Goal: Transaction & Acquisition: Purchase product/service

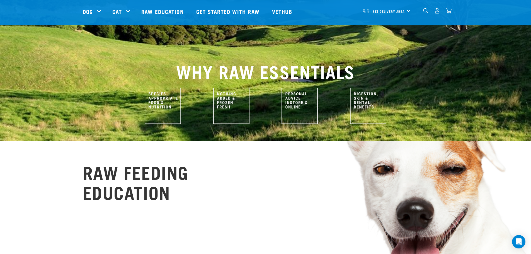
scroll to position [223, 0]
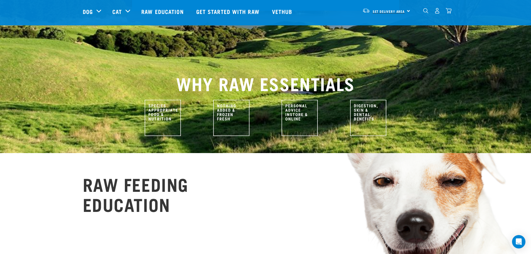
click at [402, 10] on span "Set Delivery Area" at bounding box center [389, 11] width 32 height 2
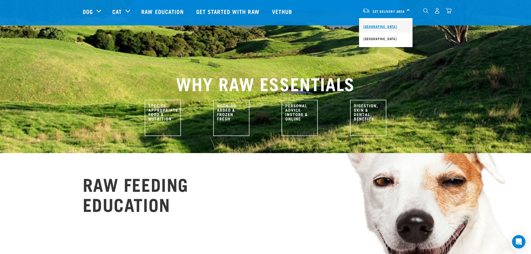
click at [373, 25] on link "[GEOGRAPHIC_DATA]" at bounding box center [386, 26] width 54 height 12
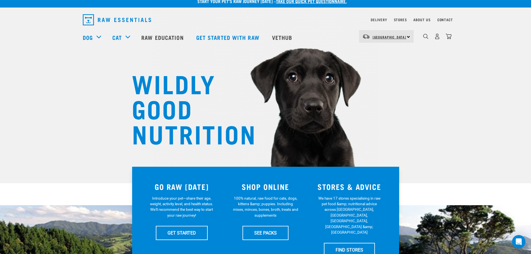
scroll to position [5, 0]
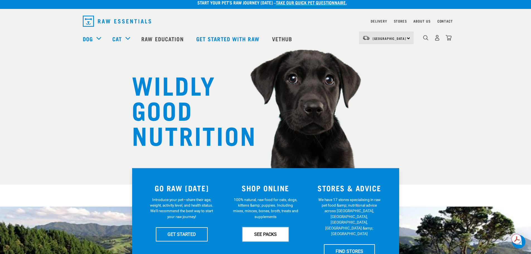
click at [260, 233] on link "SEE PACKS" at bounding box center [265, 234] width 46 height 14
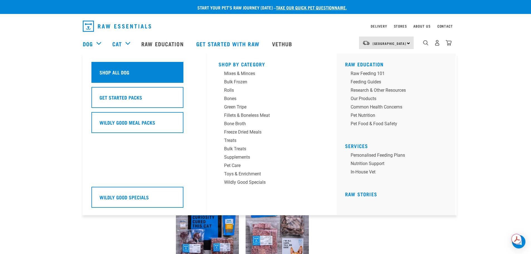
click at [103, 71] on h5 "Shop All Dog" at bounding box center [114, 72] width 30 height 7
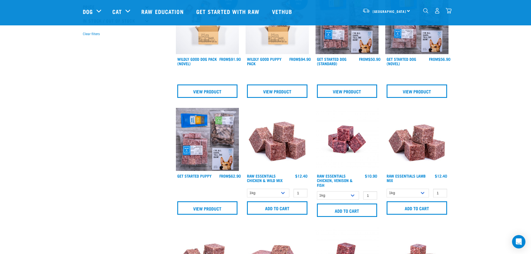
scroll to position [167, 0]
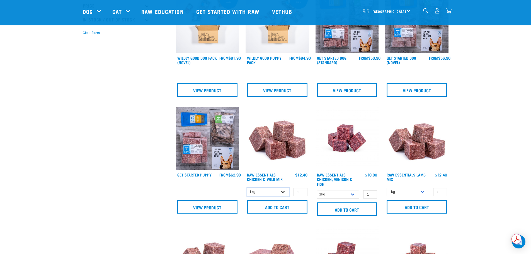
click at [285, 191] on select "1kg 3kg Bulk (10kg)" at bounding box center [268, 192] width 42 height 9
select select "731"
click at [247, 188] on select "1kg 3kg Bulk (10kg)" at bounding box center [268, 192] width 42 height 9
click at [271, 207] on input "Add to cart" at bounding box center [277, 206] width 60 height 13
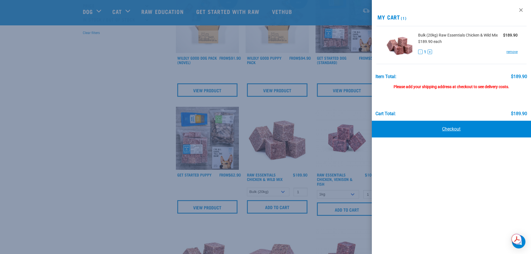
click at [447, 128] on link "Checkout" at bounding box center [451, 129] width 159 height 17
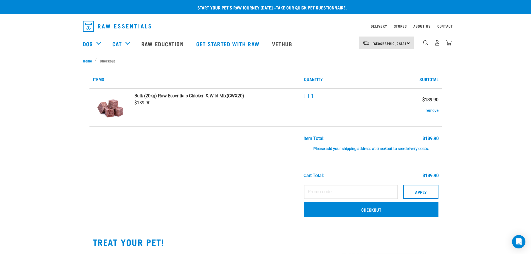
click at [339, 150] on div "Please add your shipping address at checkout to see delivery costs." at bounding box center [370, 146] width 135 height 10
click at [372, 208] on link "Checkout" at bounding box center [371, 209] width 134 height 14
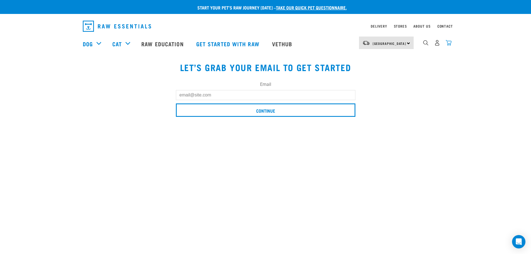
click at [448, 43] on img "dropdown navigation" at bounding box center [449, 43] width 6 height 6
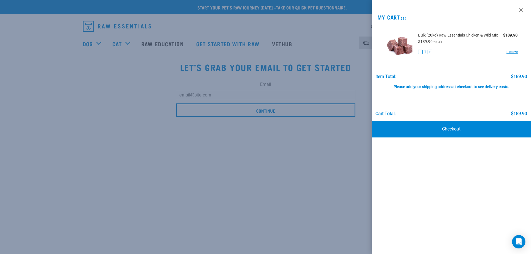
click at [451, 128] on link "Checkout" at bounding box center [451, 129] width 159 height 17
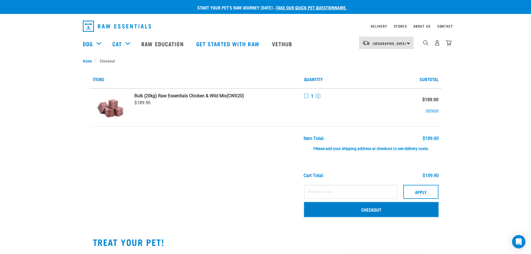
click at [374, 210] on link "Checkout" at bounding box center [371, 209] width 134 height 14
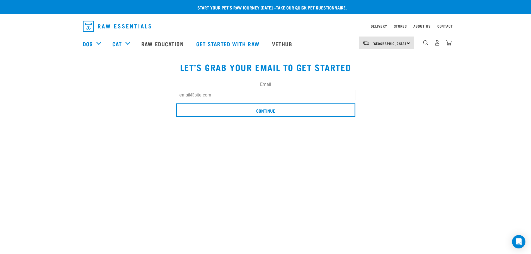
click at [200, 94] on input "Email" at bounding box center [265, 95] width 179 height 10
type input "[PERSON_NAME][EMAIL_ADDRESS][PERSON_NAME][DOMAIN_NAME]"
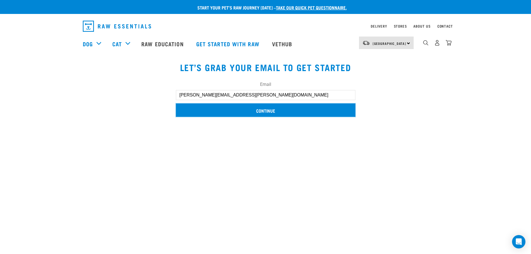
click at [264, 113] on input "Continue" at bounding box center [265, 109] width 179 height 13
click at [264, 110] on input "Continue" at bounding box center [265, 109] width 179 height 13
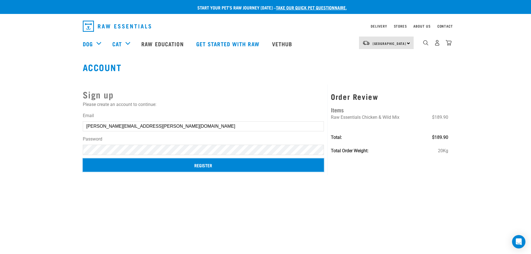
click at [200, 165] on input "Register" at bounding box center [203, 164] width 241 height 13
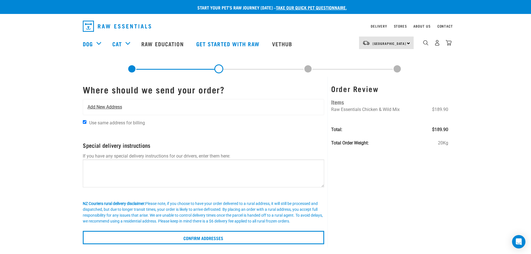
click at [120, 107] on span "Add New Address" at bounding box center [105, 107] width 35 height 7
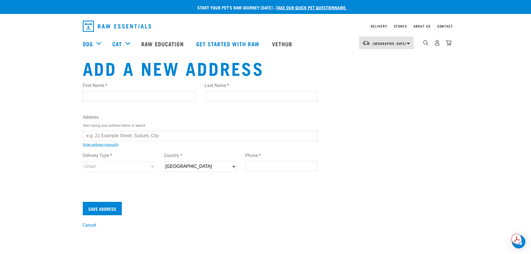
click at [99, 97] on input "First Name *" at bounding box center [139, 96] width 113 height 10
type input "Colleen"
type input "Warren"
type input "63 Turanga Rd"
type input "Henderson"
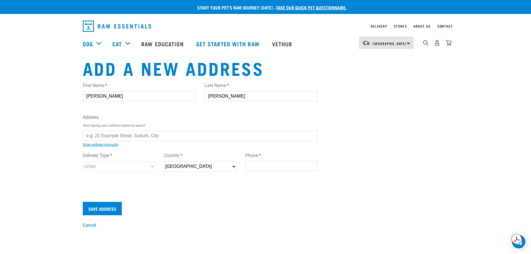
type input "0604"
type input "021718013"
click at [113, 136] on input "text" at bounding box center [200, 136] width 235 height 10
type input "4 Hosking Place, Waiuku 2123"
type input "[STREET_ADDRESS][PERSON_NAME]"
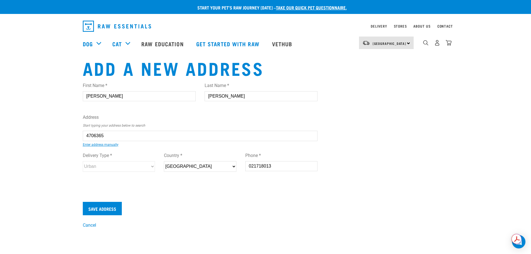
type input "Waiuku"
type input "Auckland"
select select "AUK"
type input "2123"
select select "Urban"
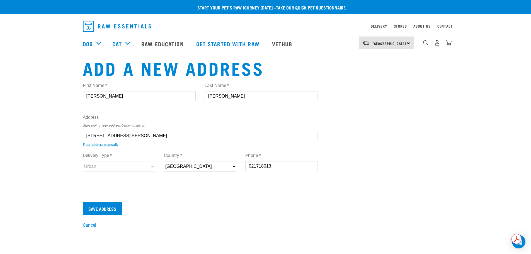
click at [128, 163] on div "First Name * Colleen Last Name * Warren Address Start typing your address below…" at bounding box center [200, 132] width 235 height 109
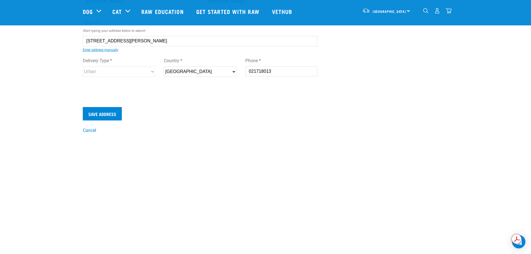
scroll to position [56, 0]
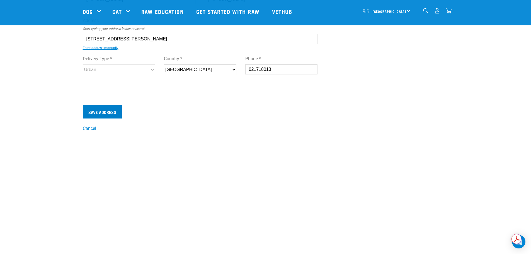
type input "4 Hosking Place, Waiuku 2123"
click at [102, 112] on input "Save Address" at bounding box center [102, 111] width 39 height 13
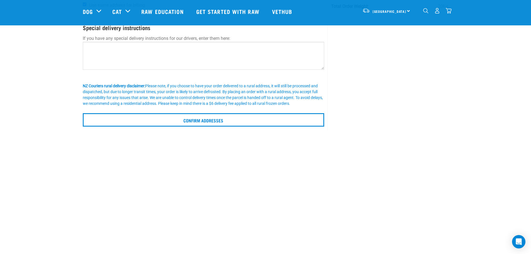
scroll to position [111, 0]
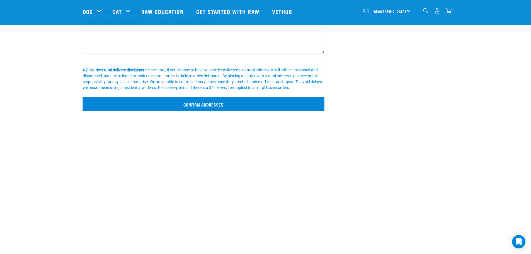
click at [207, 105] on input "Confirm addresses" at bounding box center [204, 103] width 242 height 13
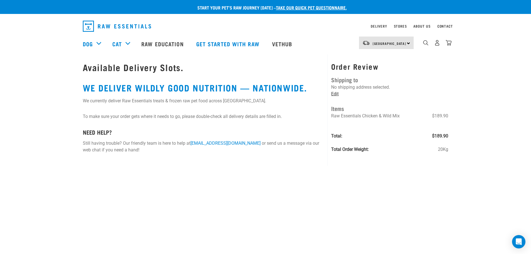
click at [335, 93] on link "Edit" at bounding box center [335, 93] width 8 height 5
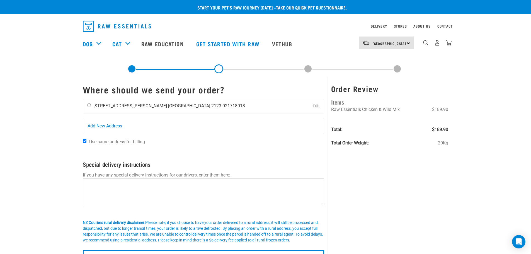
click at [89, 106] on input "radio" at bounding box center [89, 105] width 4 height 4
radio input "true"
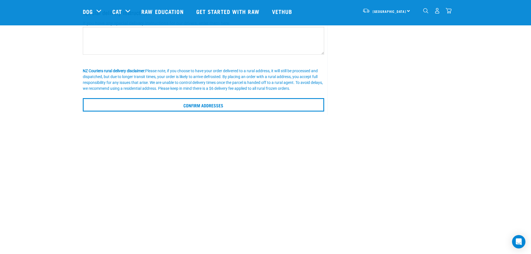
scroll to position [111, 0]
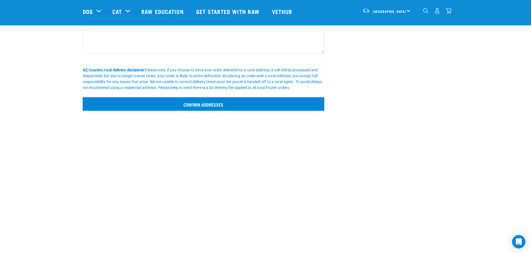
click at [206, 105] on input "Confirm addresses" at bounding box center [204, 103] width 242 height 13
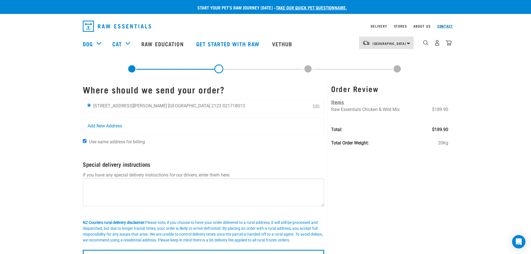
click at [443, 25] on link "Contact" at bounding box center [445, 26] width 16 height 2
click at [444, 25] on link "Contact" at bounding box center [445, 26] width 16 height 2
click at [403, 25] on link "Stores" at bounding box center [400, 26] width 13 height 2
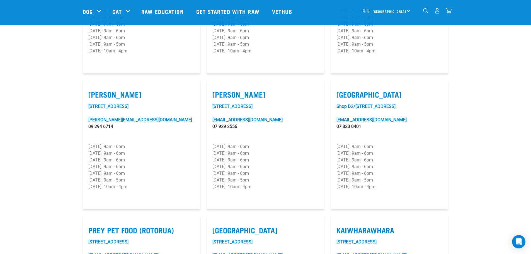
scroll to position [530, 0]
